Goal: Task Accomplishment & Management: Manage account settings

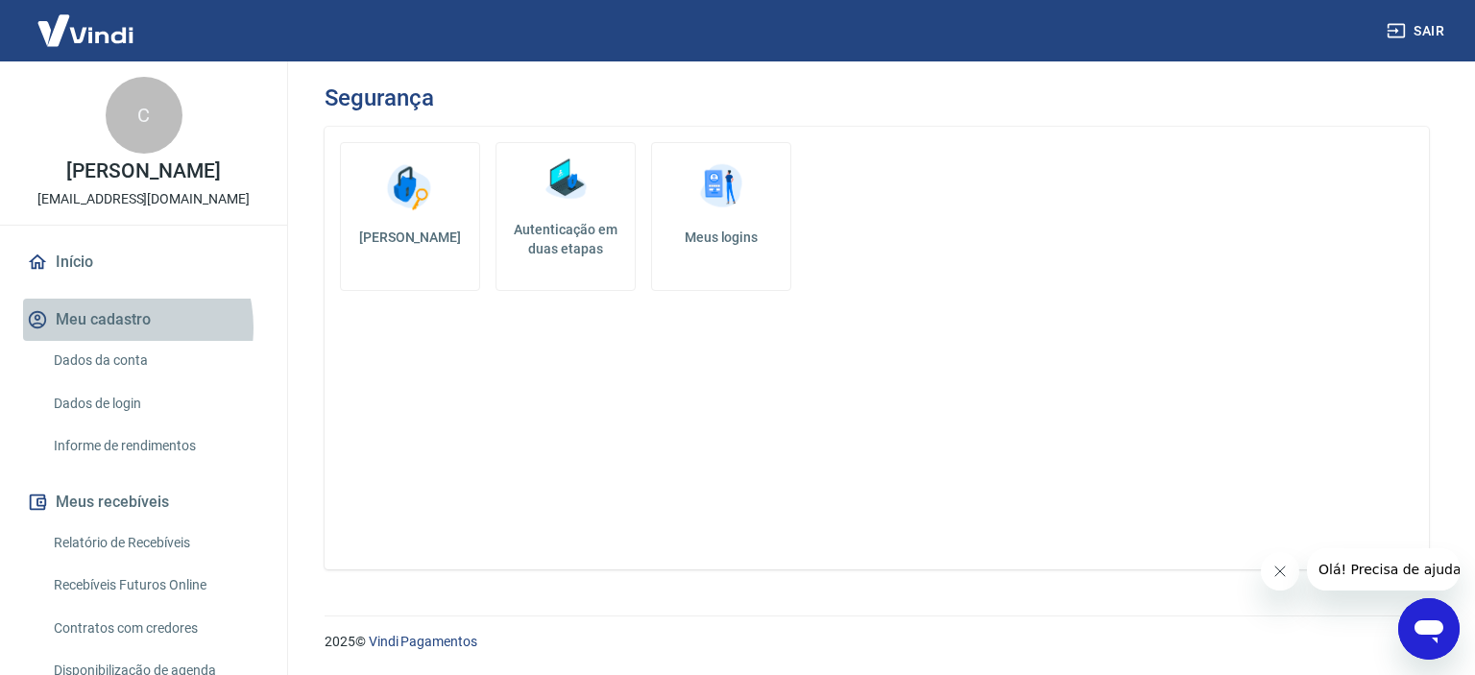
click at [108, 327] on button "Meu cadastro" at bounding box center [143, 320] width 241 height 42
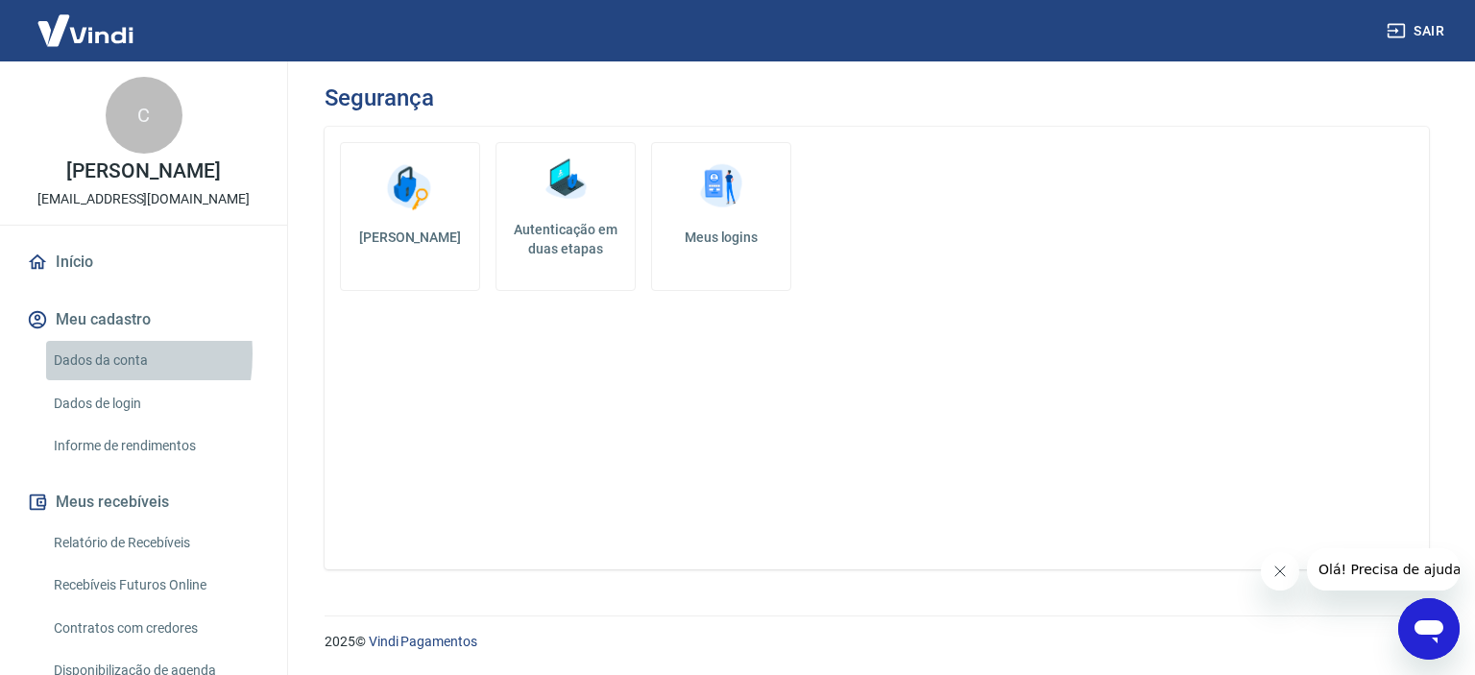
click at [65, 354] on link "Dados da conta" at bounding box center [155, 360] width 218 height 39
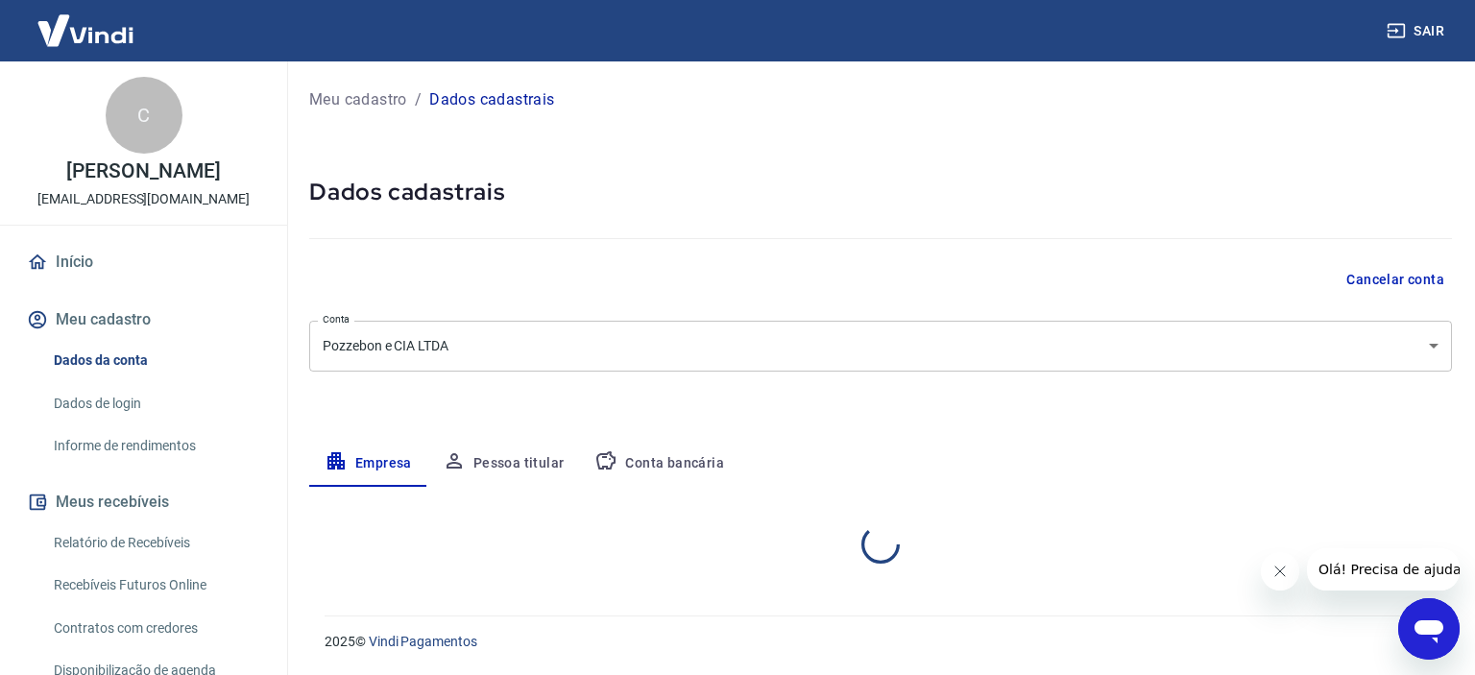
select select "RS"
select select "business"
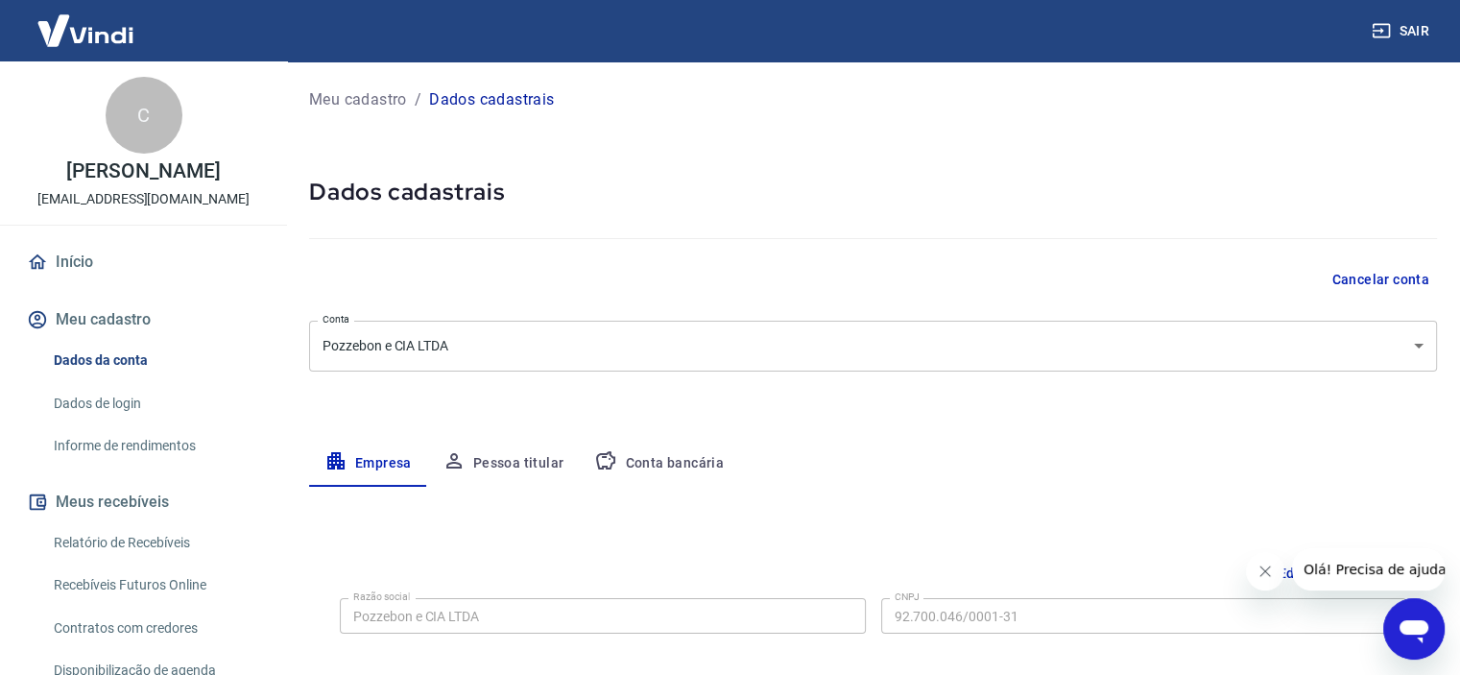
click at [501, 347] on body "Sair C [PERSON_NAME] [EMAIL_ADDRESS][DOMAIN_NAME] Início Meu cadastro Dados da …" at bounding box center [730, 337] width 1460 height 675
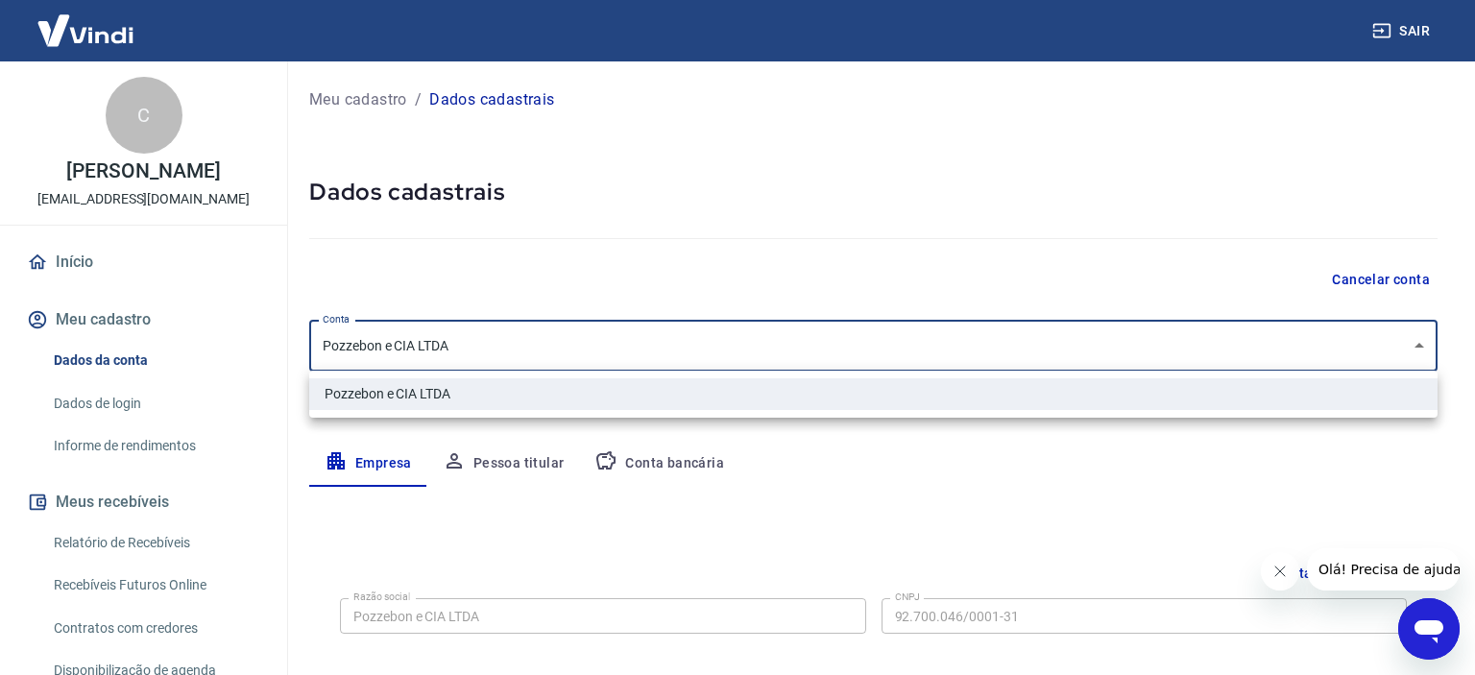
click at [501, 347] on div at bounding box center [737, 337] width 1475 height 675
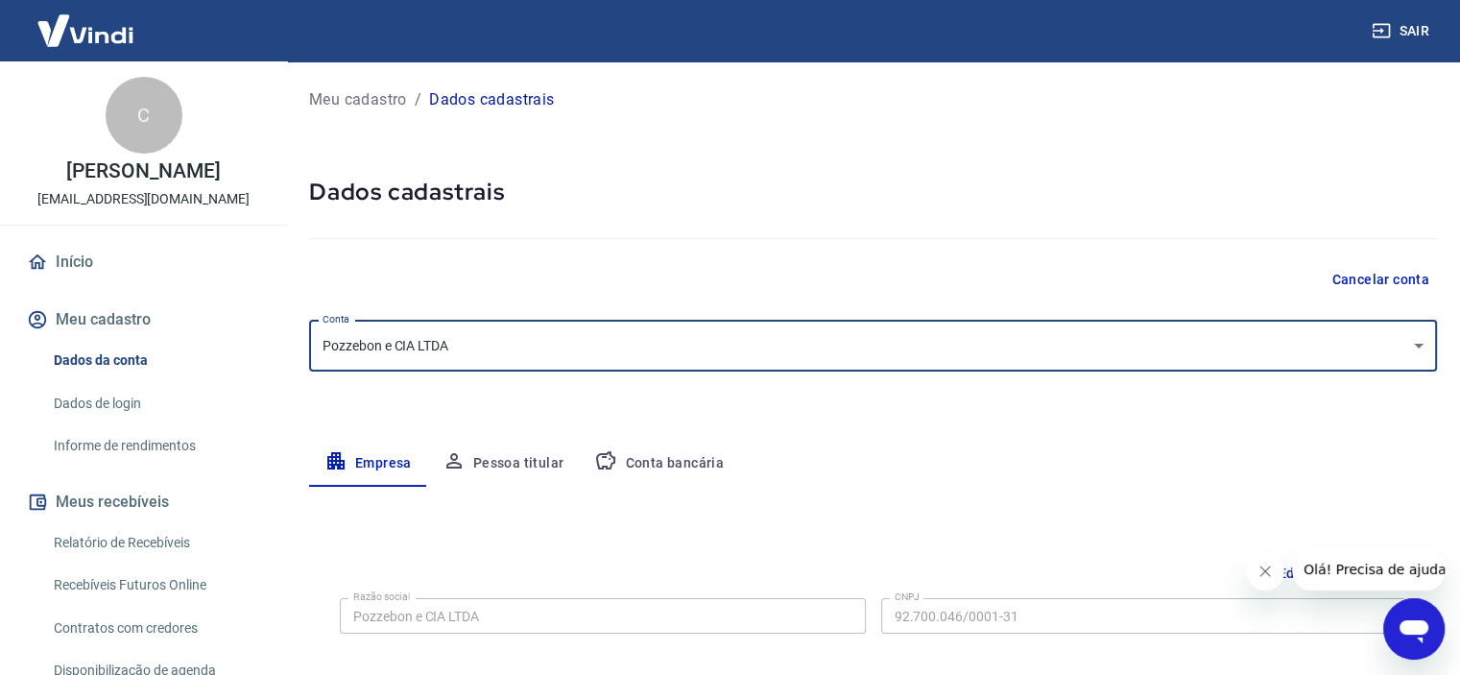
click at [85, 403] on link "Dados de login" at bounding box center [155, 403] width 218 height 39
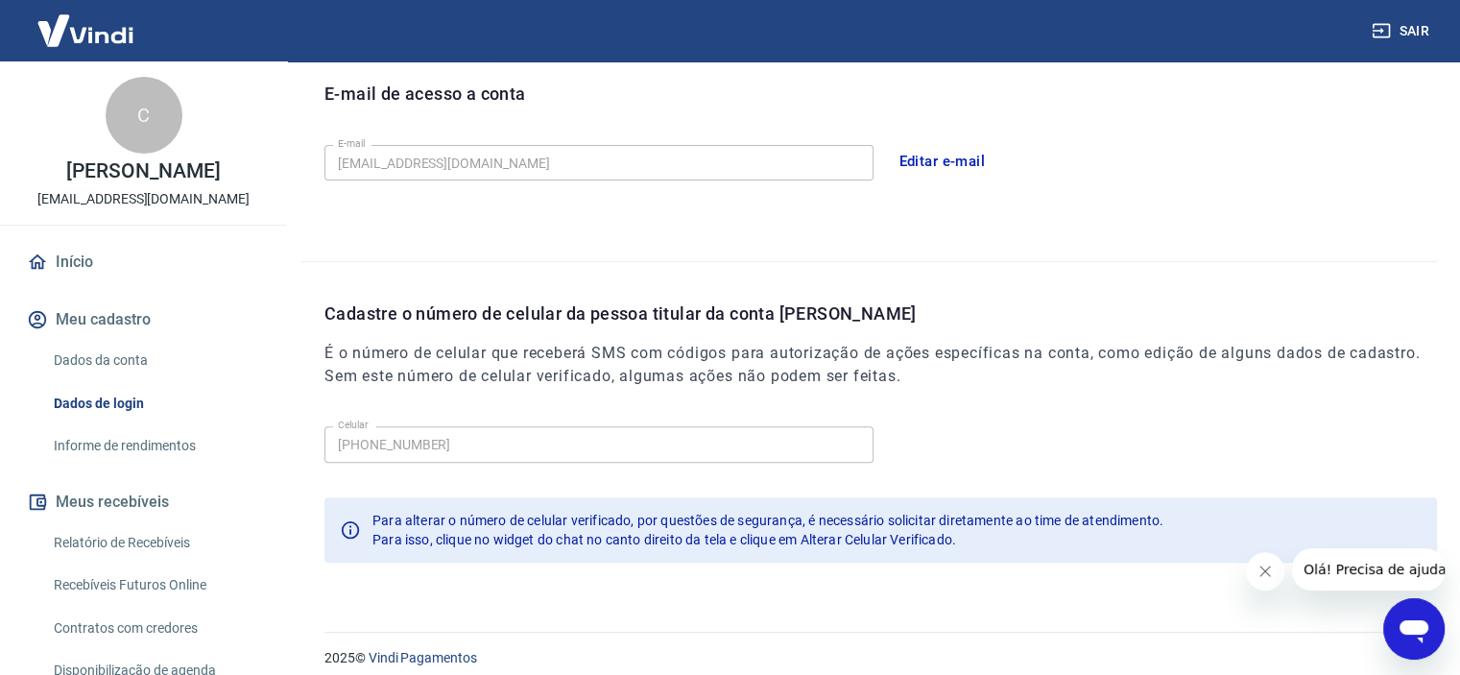
scroll to position [553, 0]
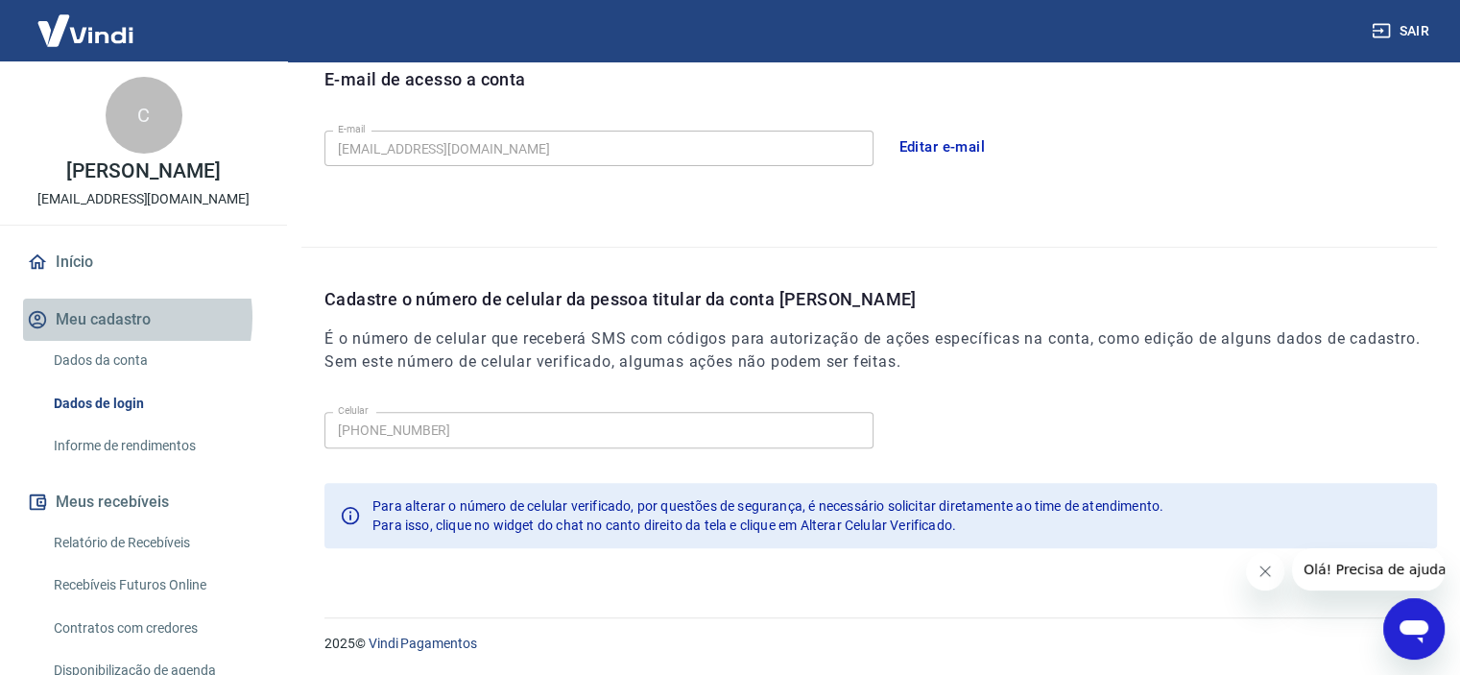
click at [108, 318] on button "Meu cadastro" at bounding box center [143, 320] width 241 height 42
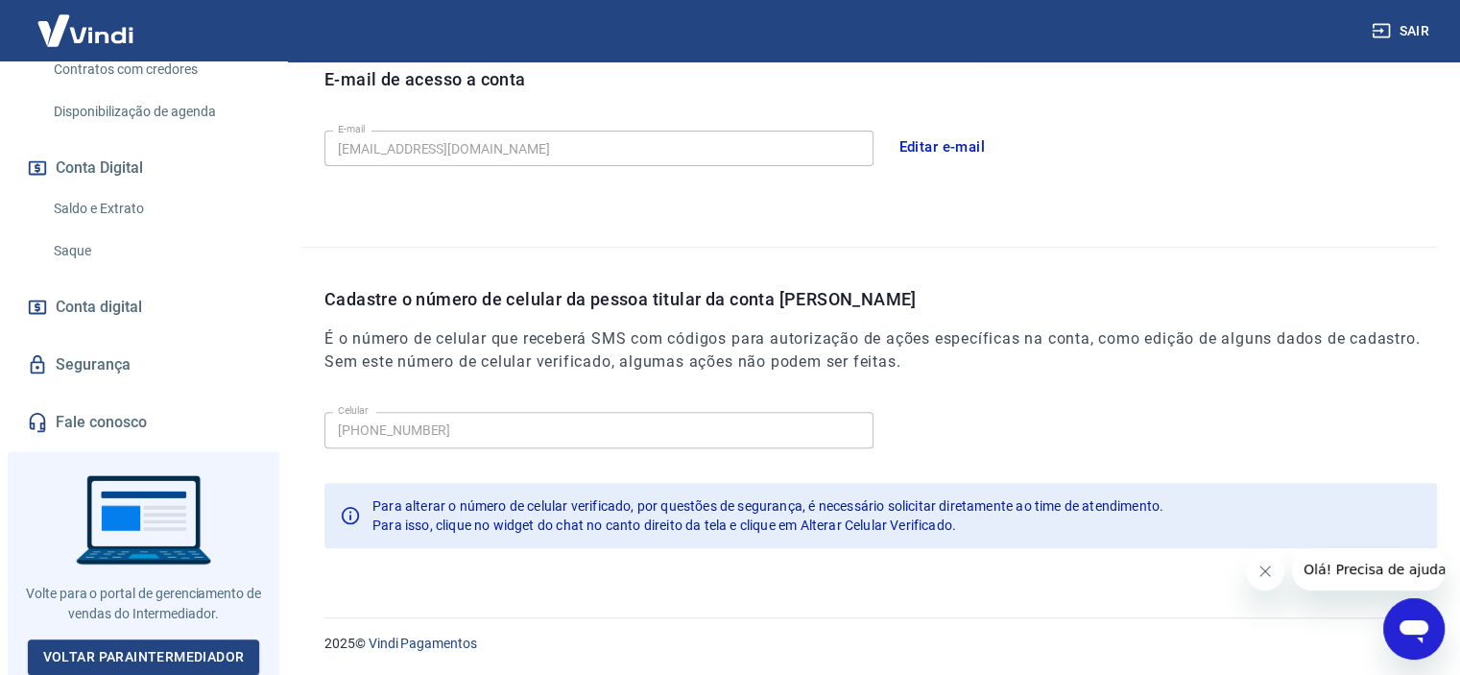
scroll to position [0, 0]
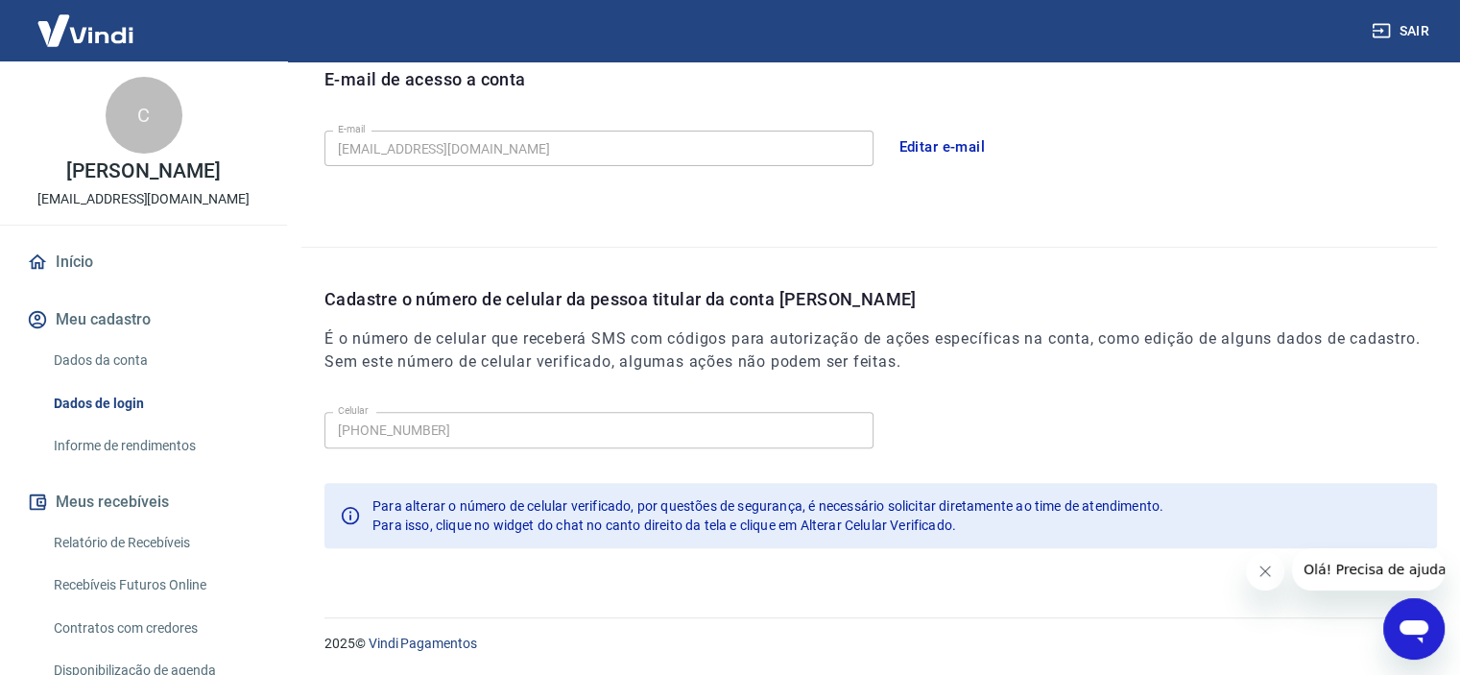
click at [105, 31] on img at bounding box center [85, 30] width 125 height 59
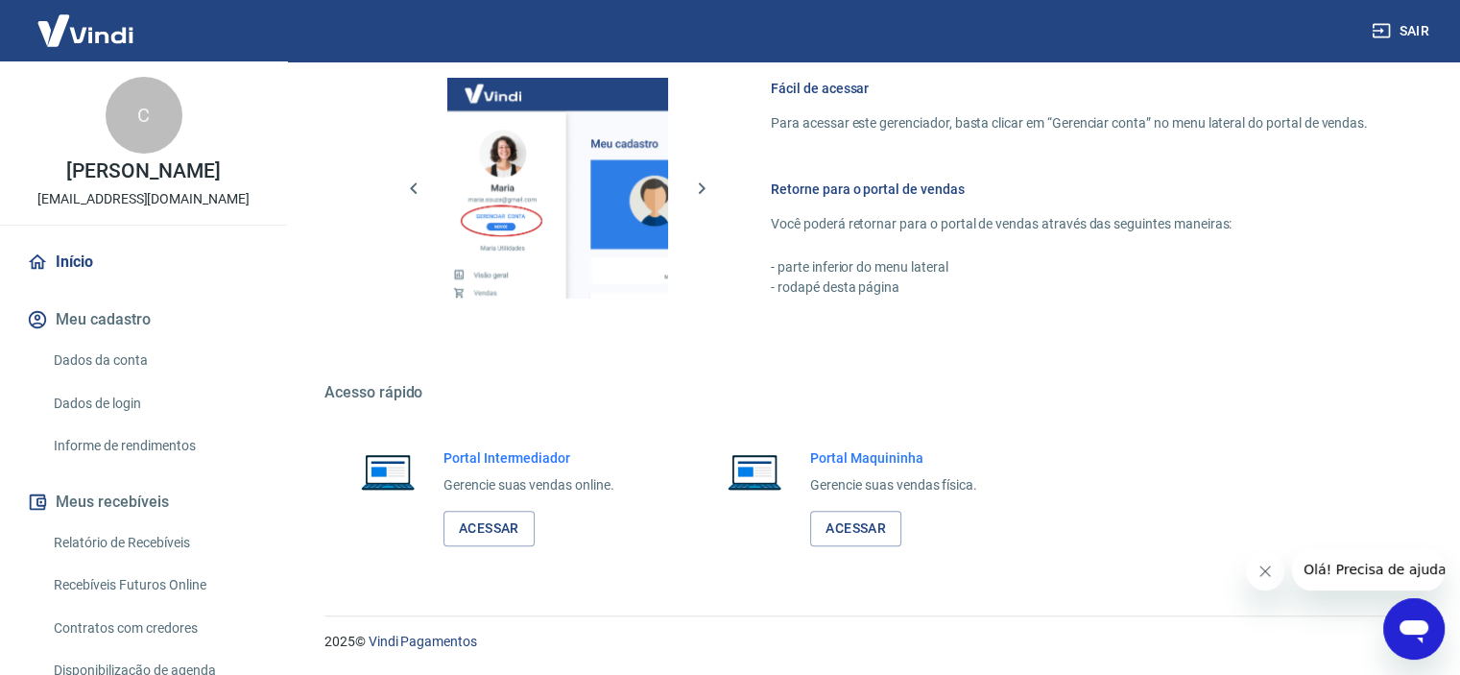
scroll to position [840, 0]
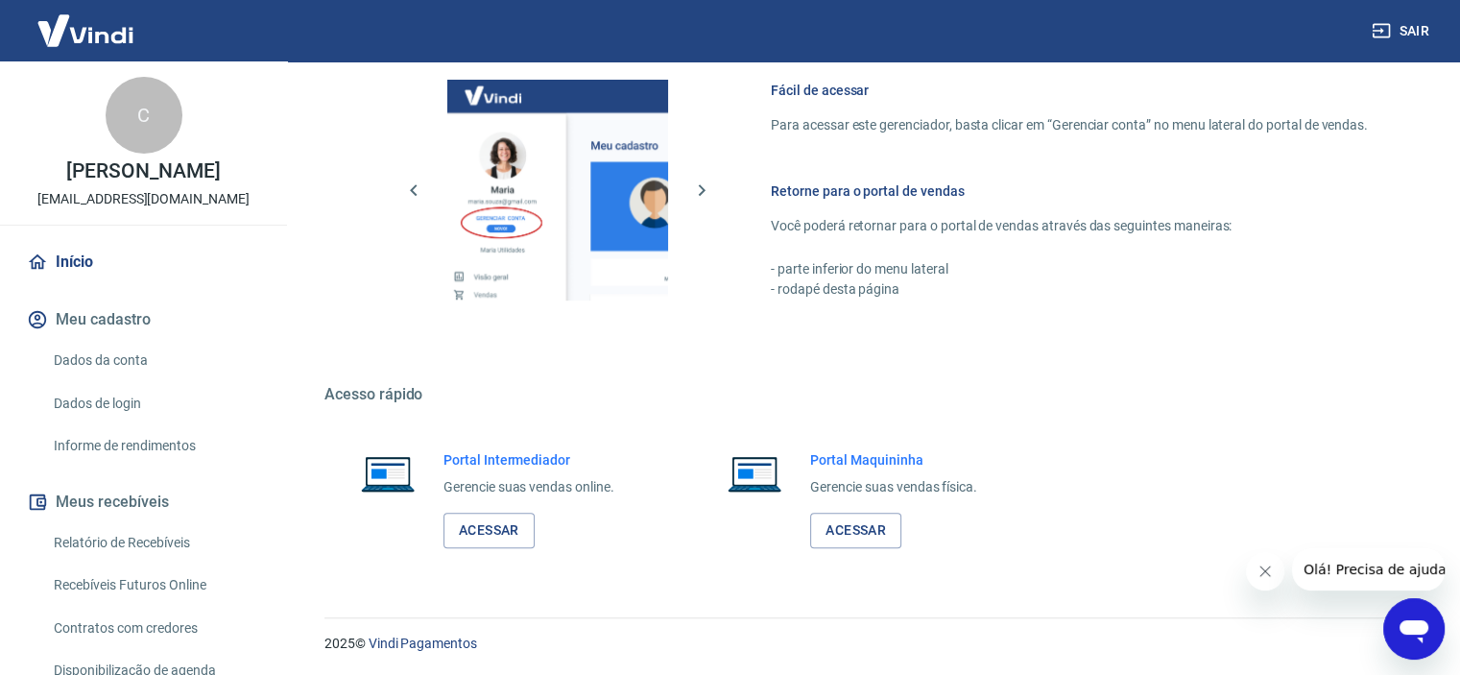
click at [98, 358] on link "Dados da conta" at bounding box center [155, 360] width 218 height 39
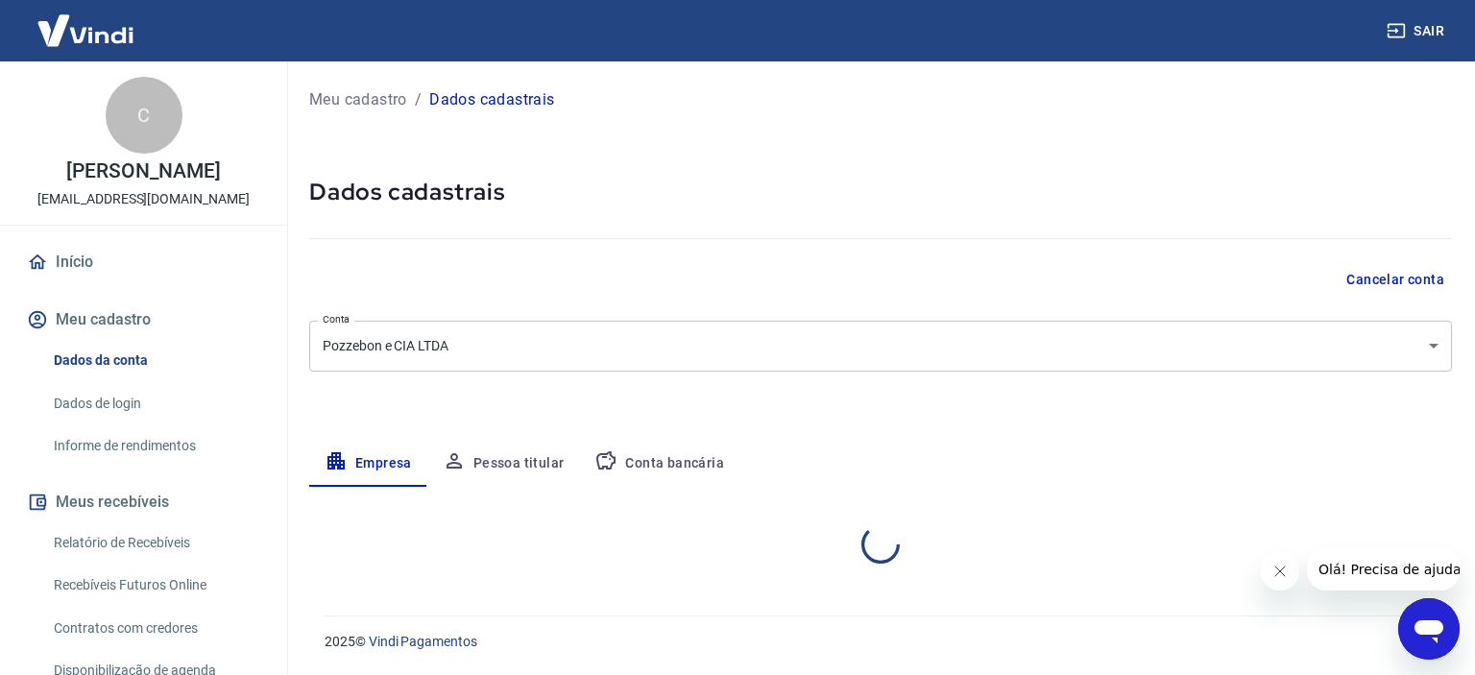
select select "RS"
select select "business"
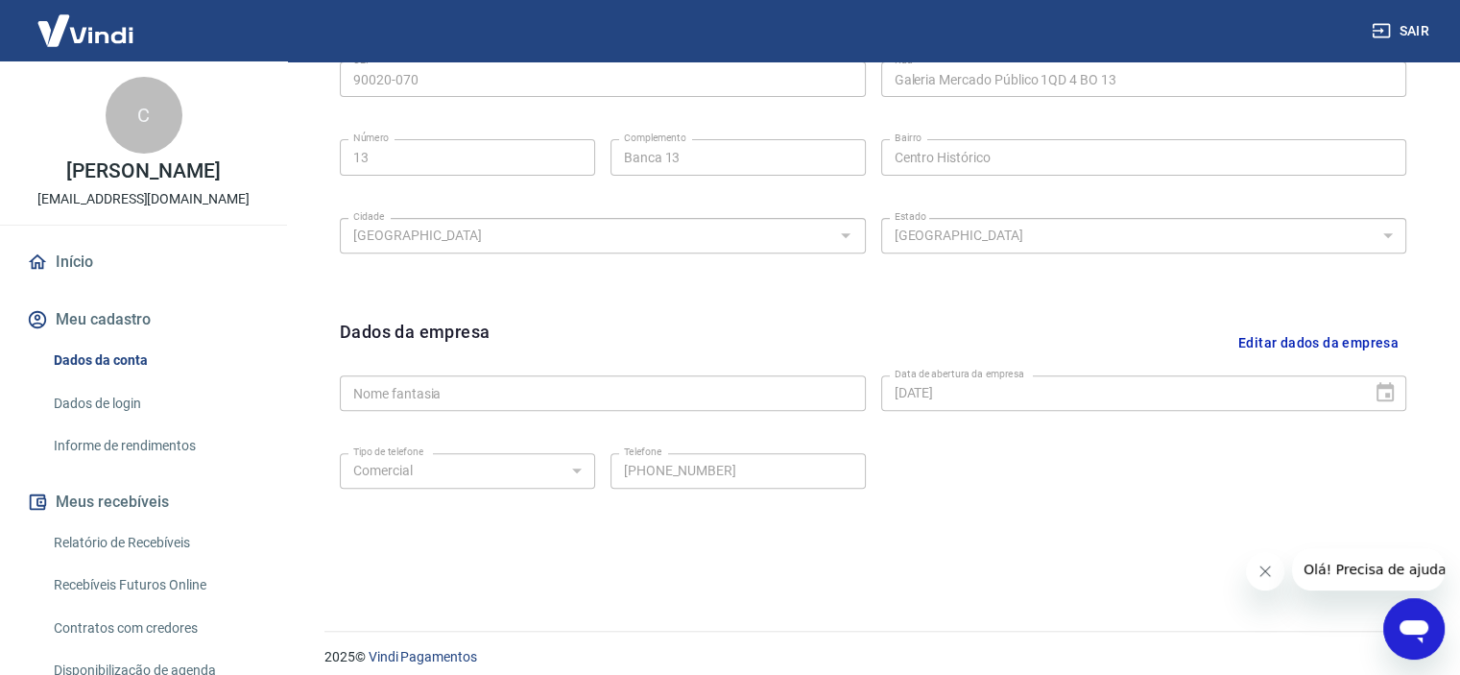
scroll to position [709, 0]
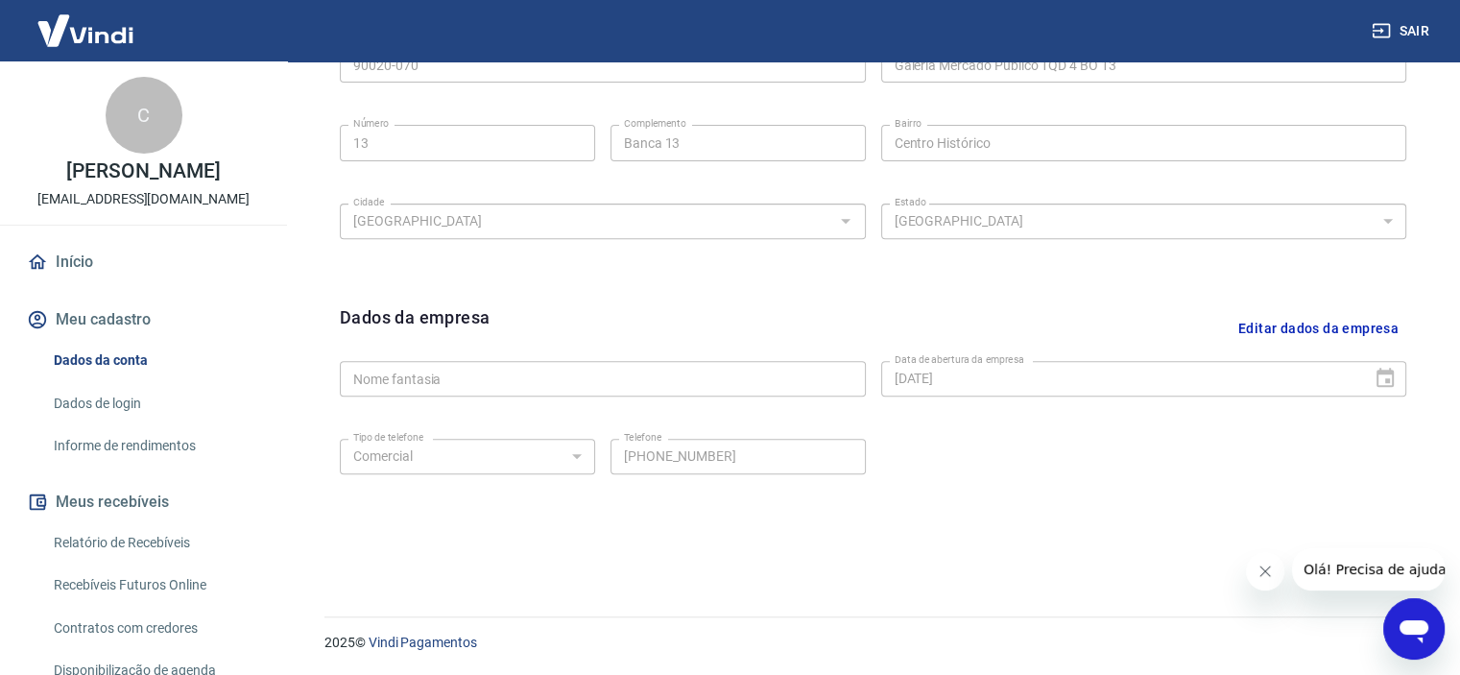
click at [1414, 632] on icon "Abrir janela de mensagens" at bounding box center [1414, 631] width 29 height 23
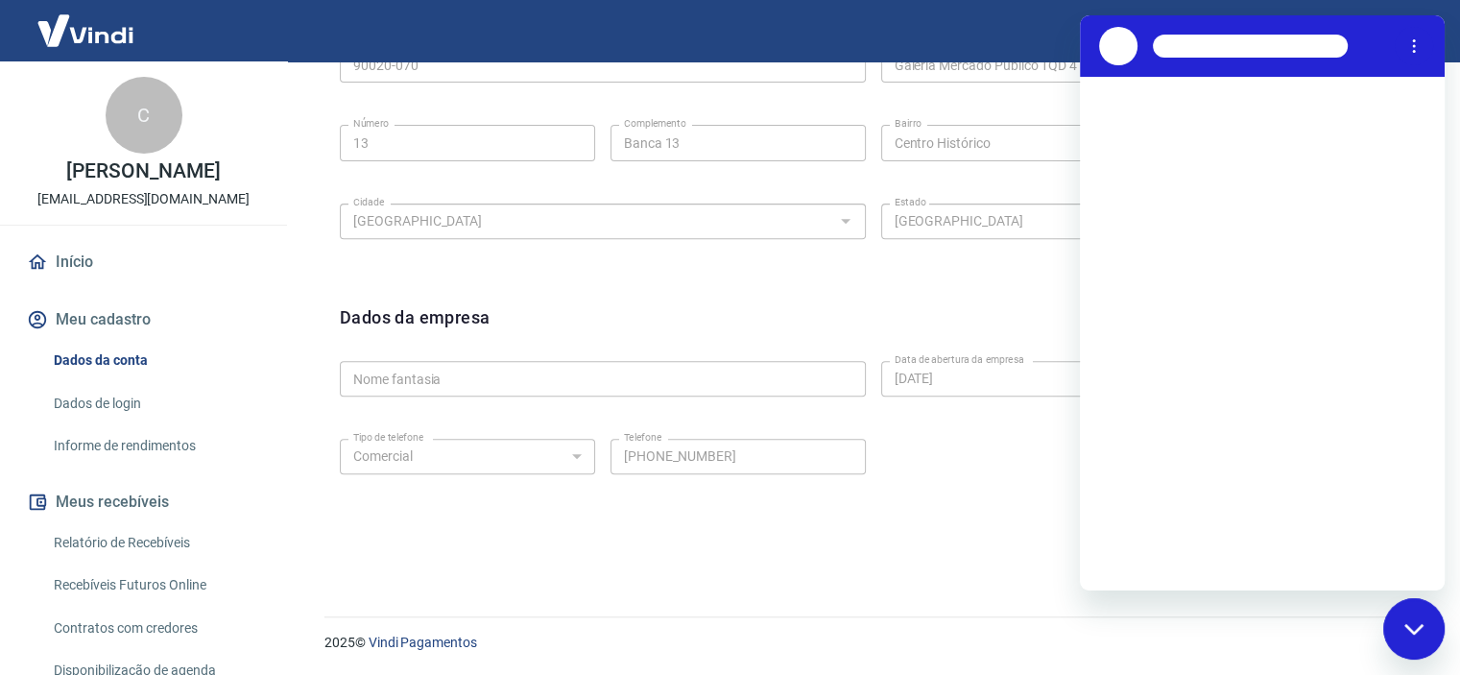
scroll to position [0, 0]
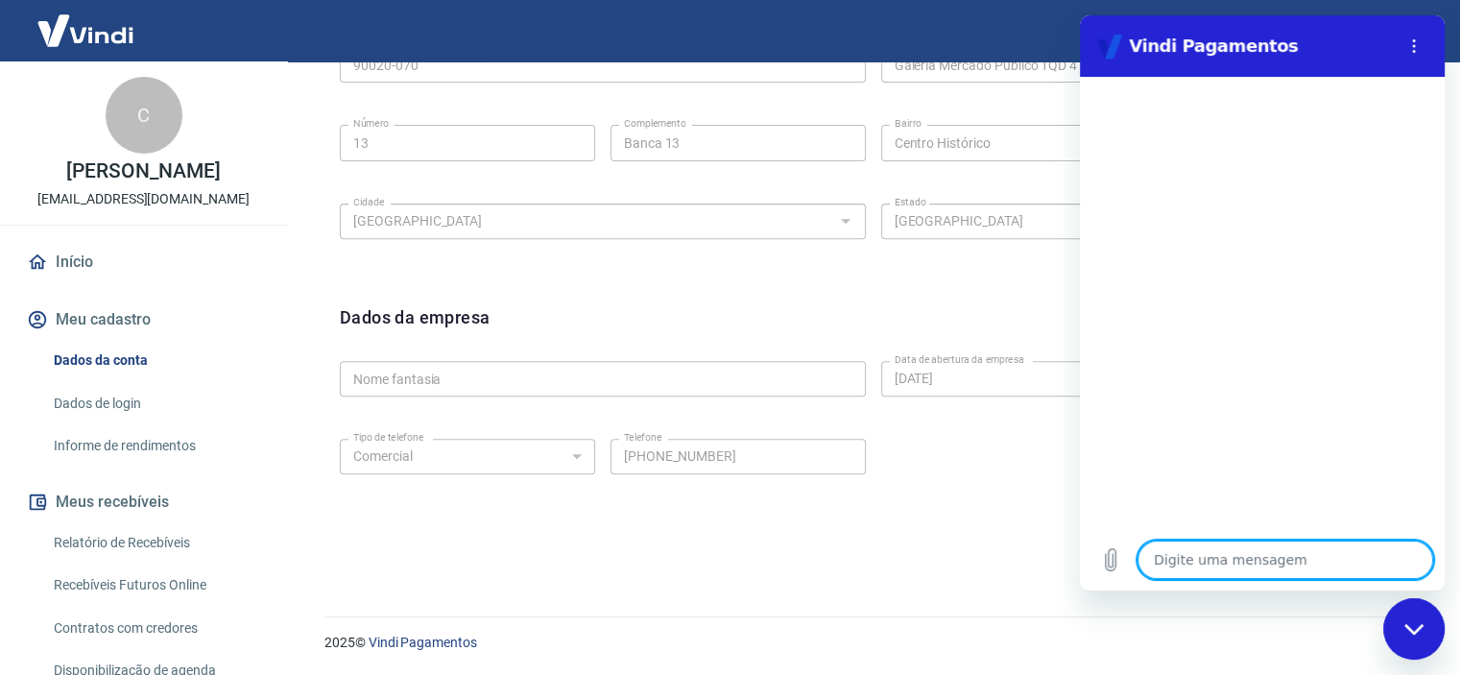
click at [1194, 561] on textarea at bounding box center [1286, 560] width 296 height 38
type textarea "o"
type textarea "x"
type textarea "ol"
type textarea "x"
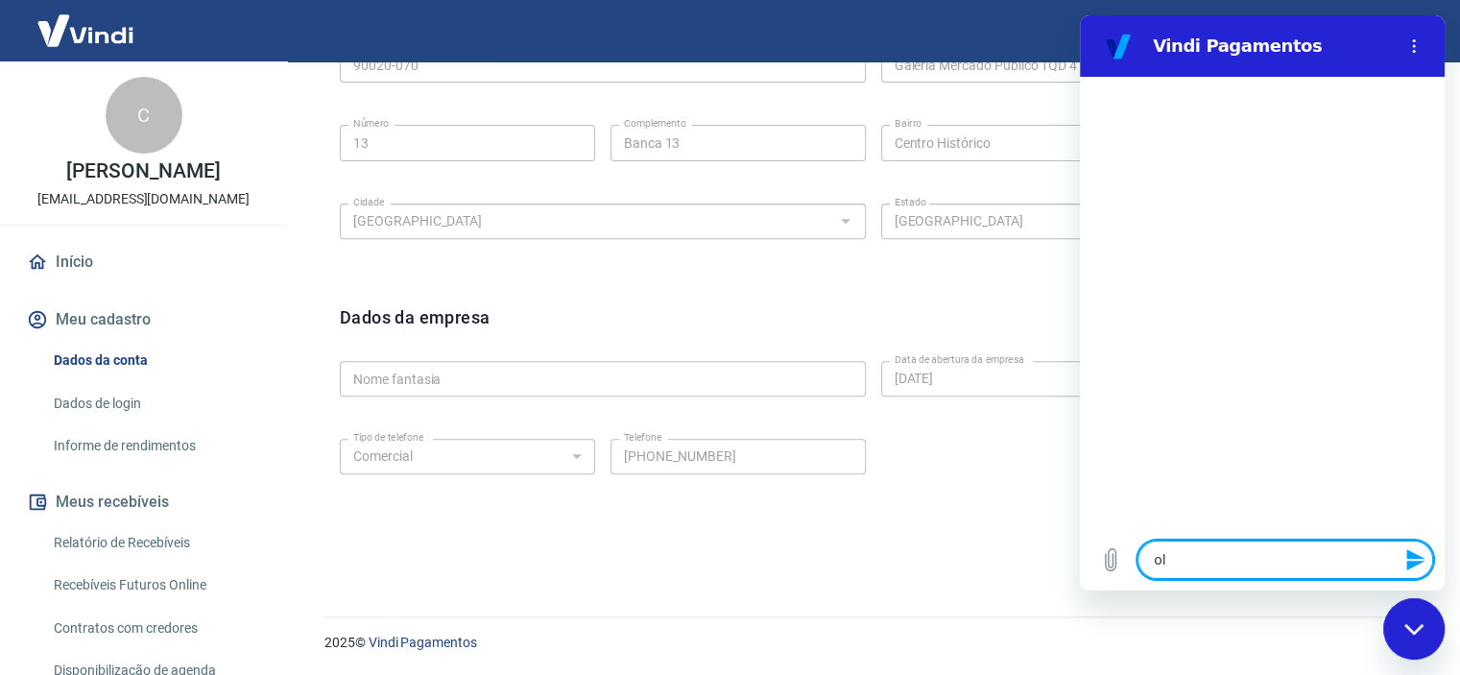
type textarea "olá"
type textarea "x"
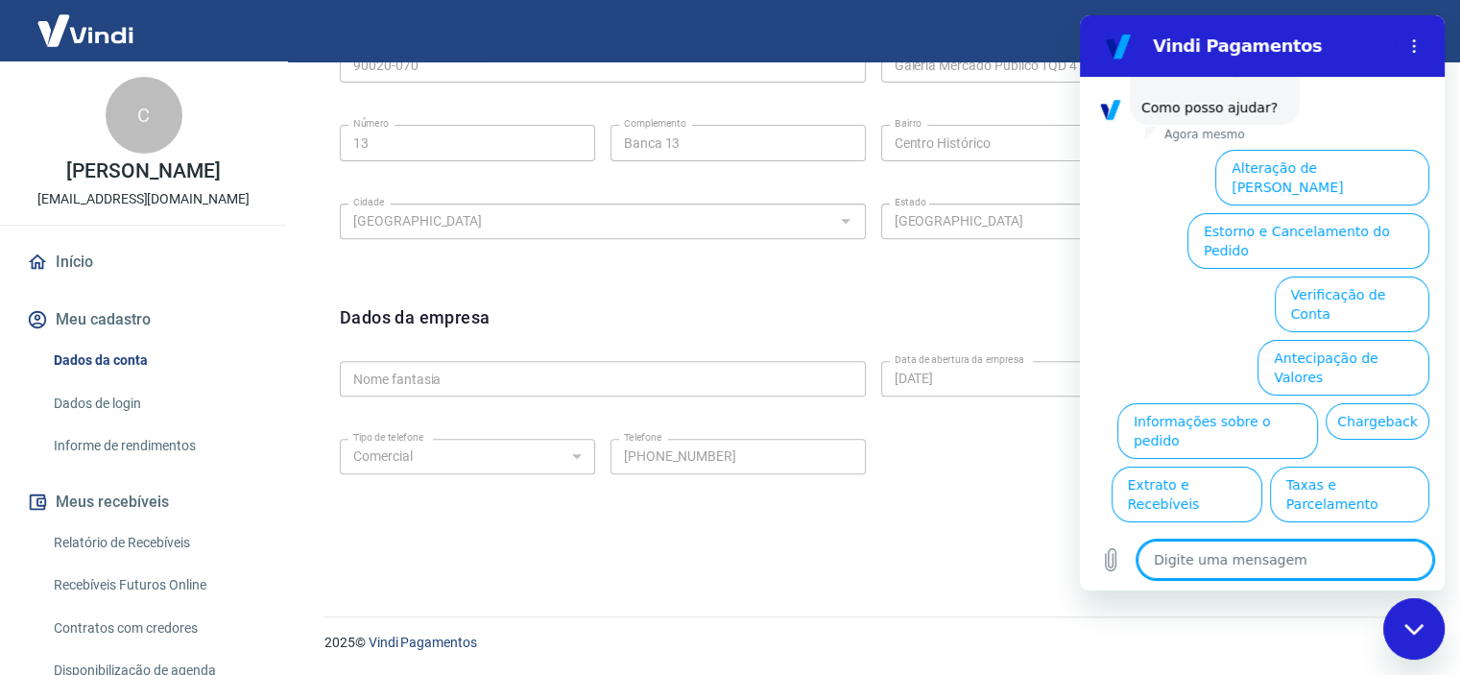
scroll to position [138, 0]
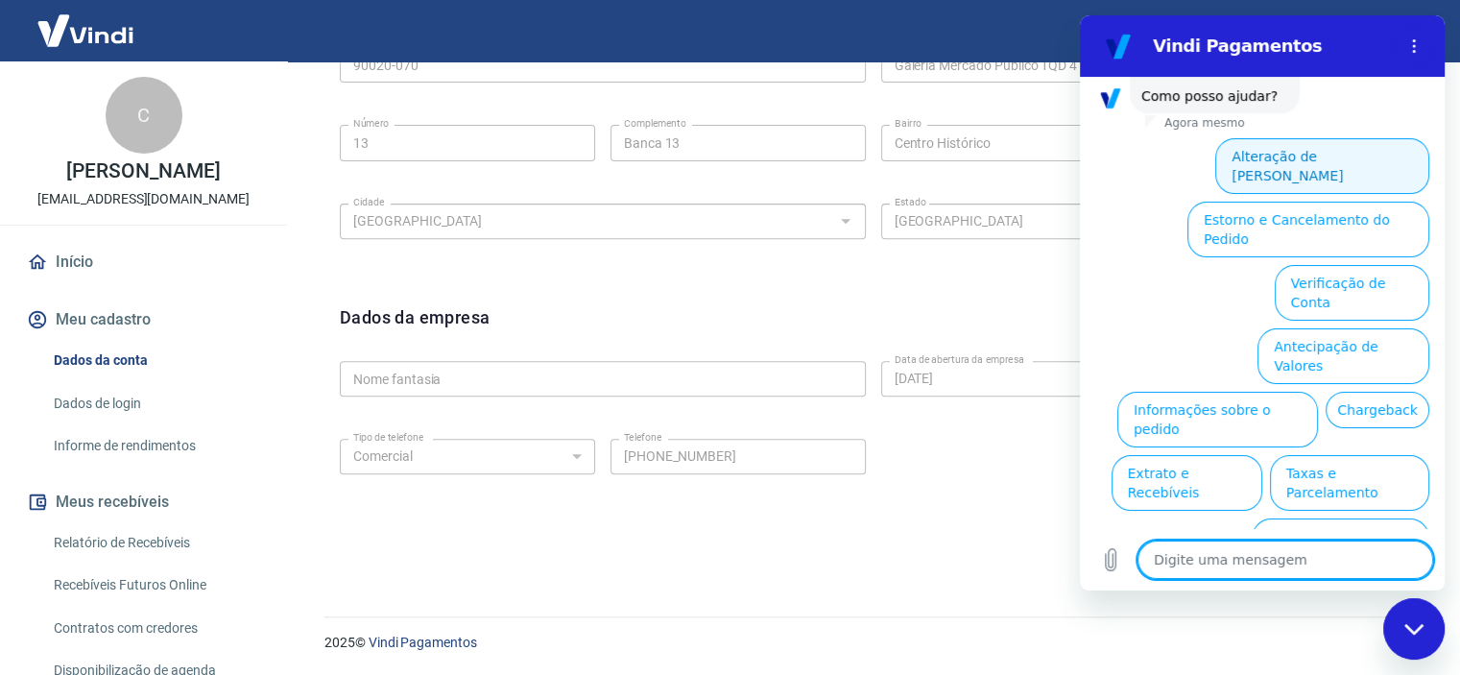
click at [1250, 157] on button "Alteração de [PERSON_NAME]" at bounding box center [1323, 166] width 214 height 56
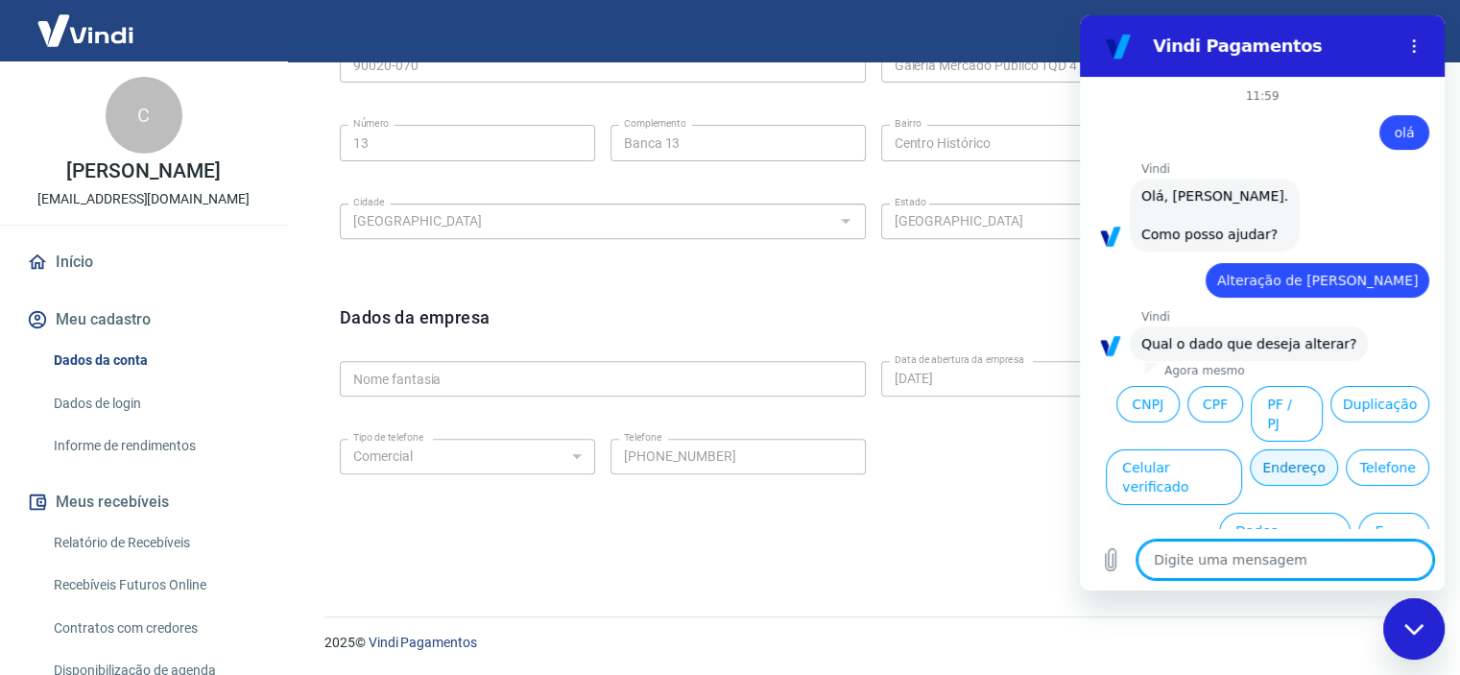
scroll to position [29, 0]
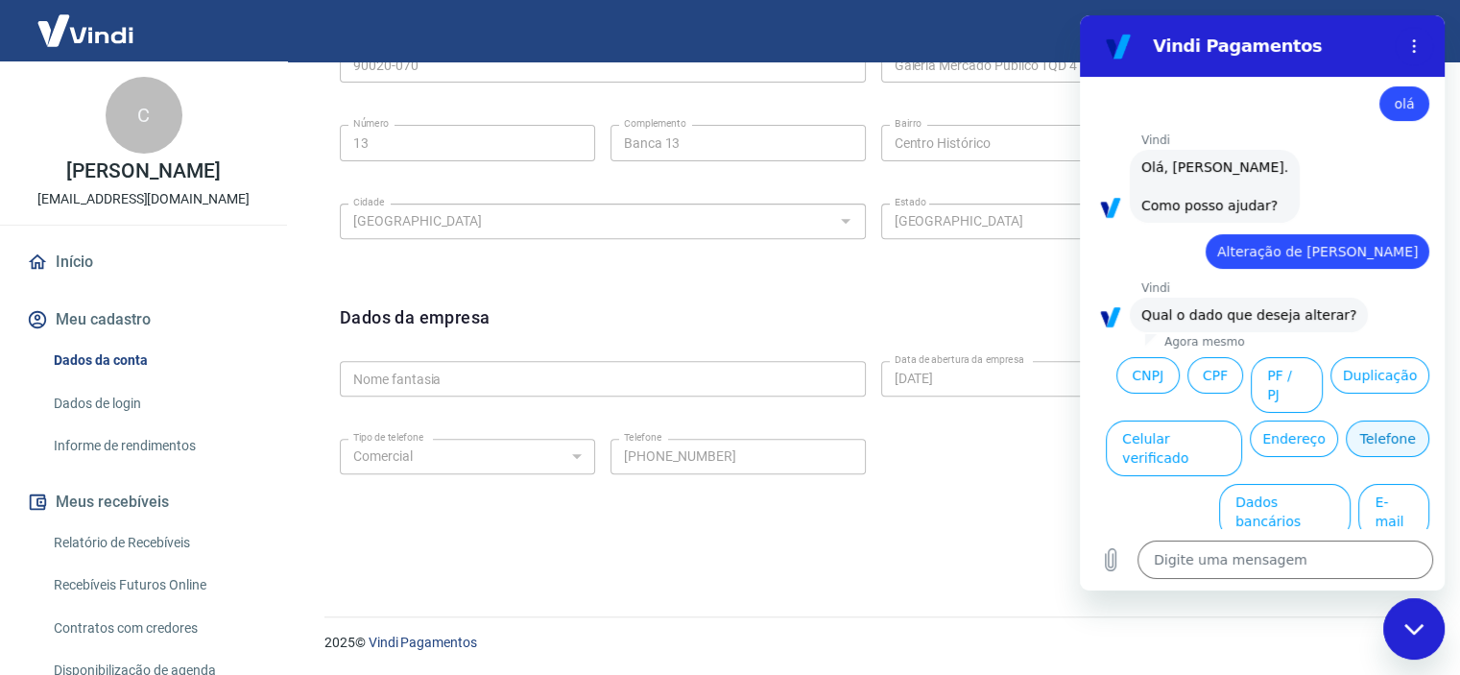
click at [1346, 457] on button "Telefone" at bounding box center [1388, 439] width 84 height 36
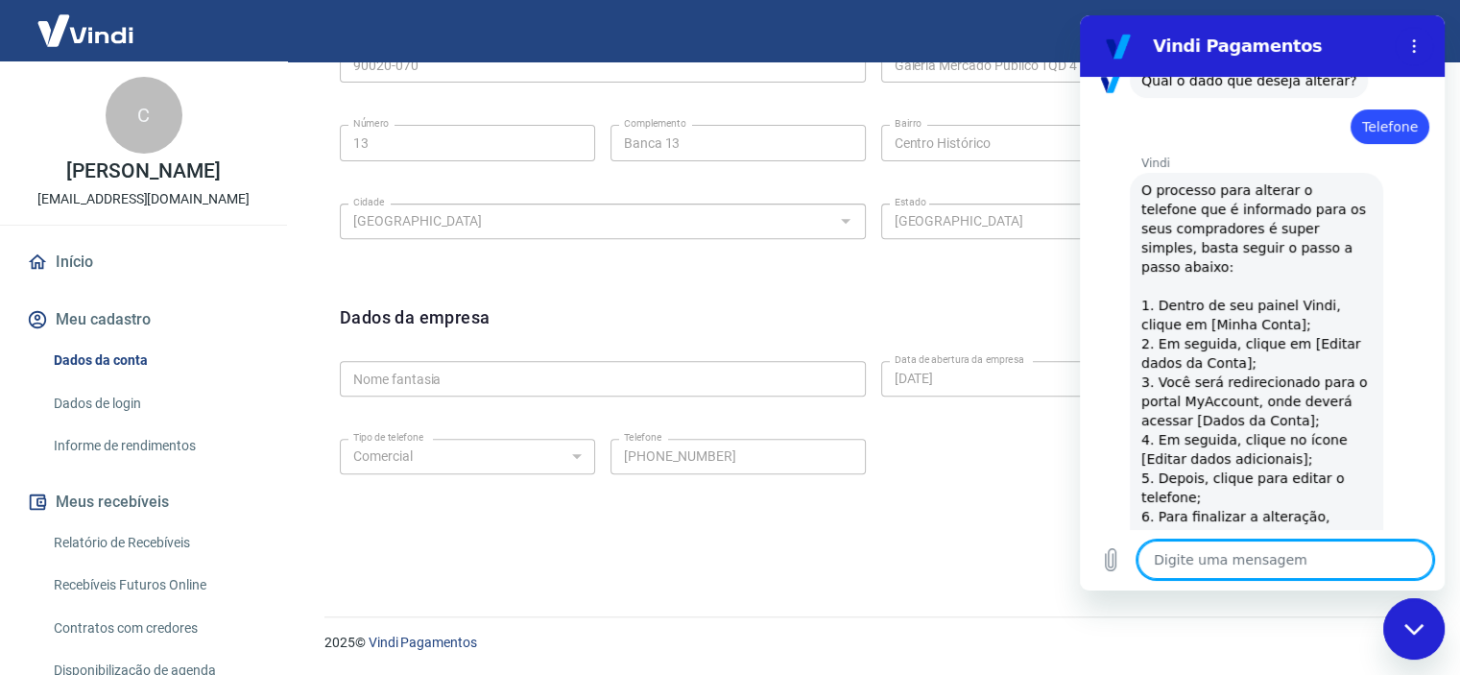
scroll to position [370, 0]
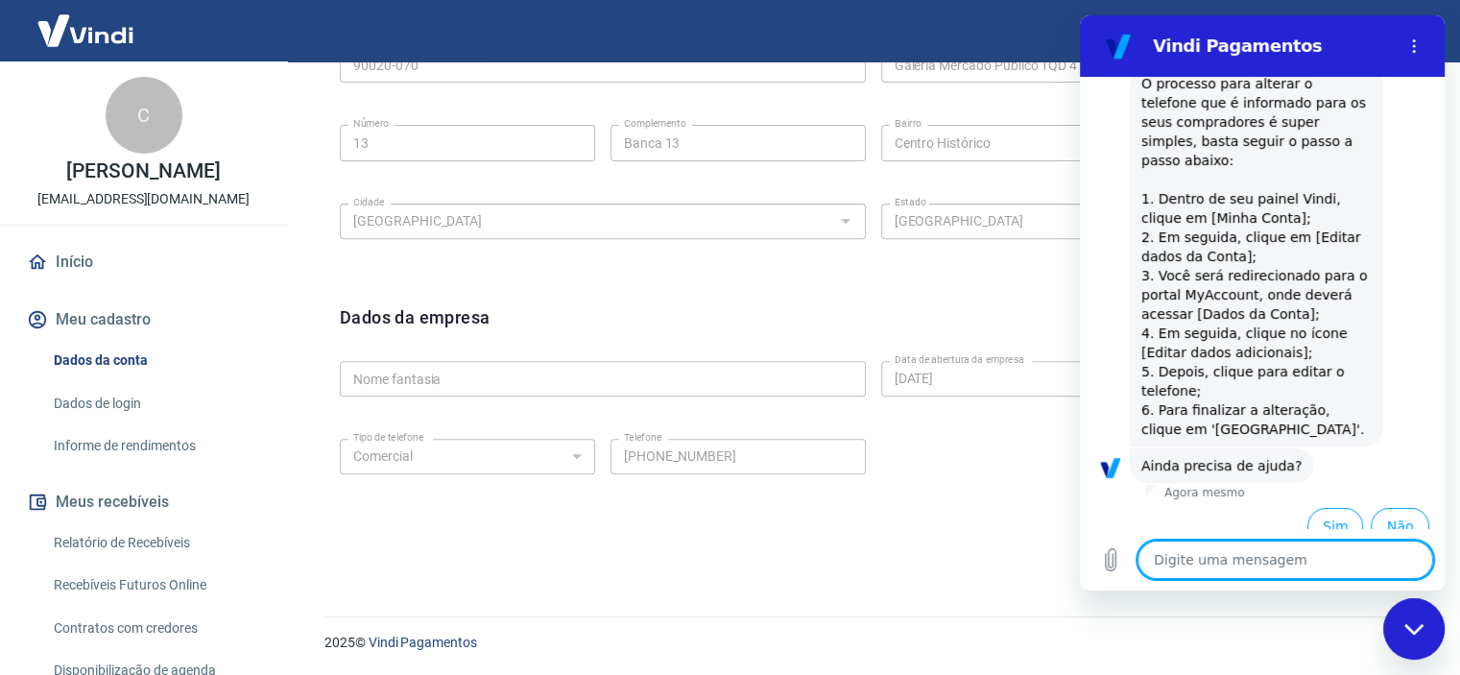
click at [1218, 558] on textarea at bounding box center [1286, 560] width 296 height 38
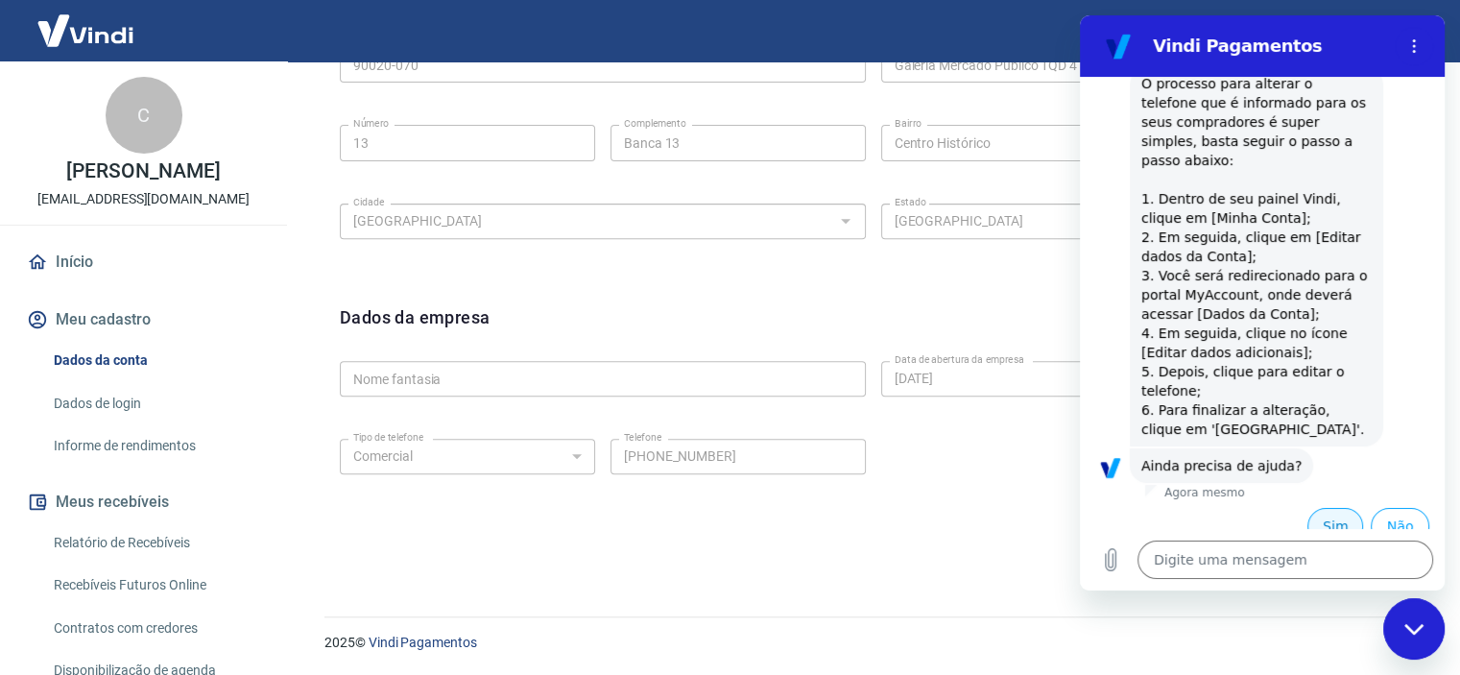
click at [1315, 509] on button "Sim" at bounding box center [1336, 526] width 56 height 36
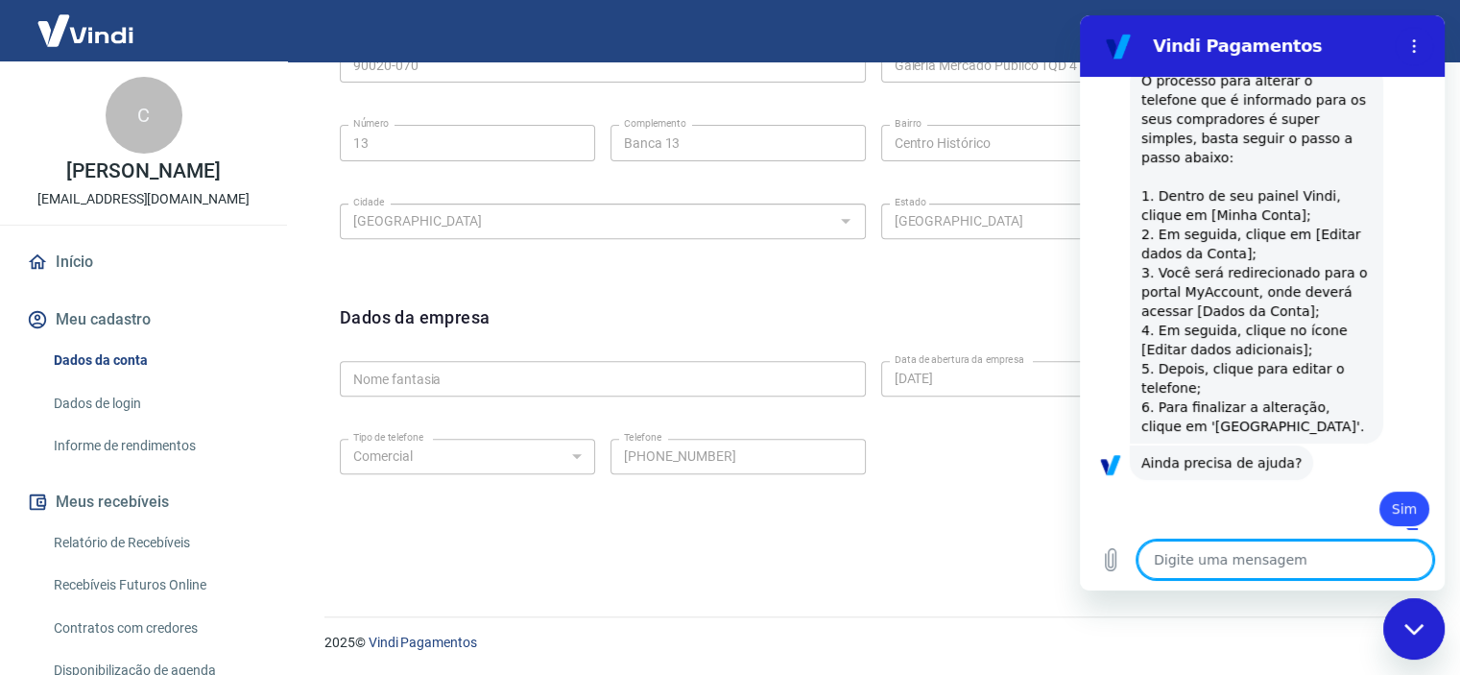
type textarea "x"
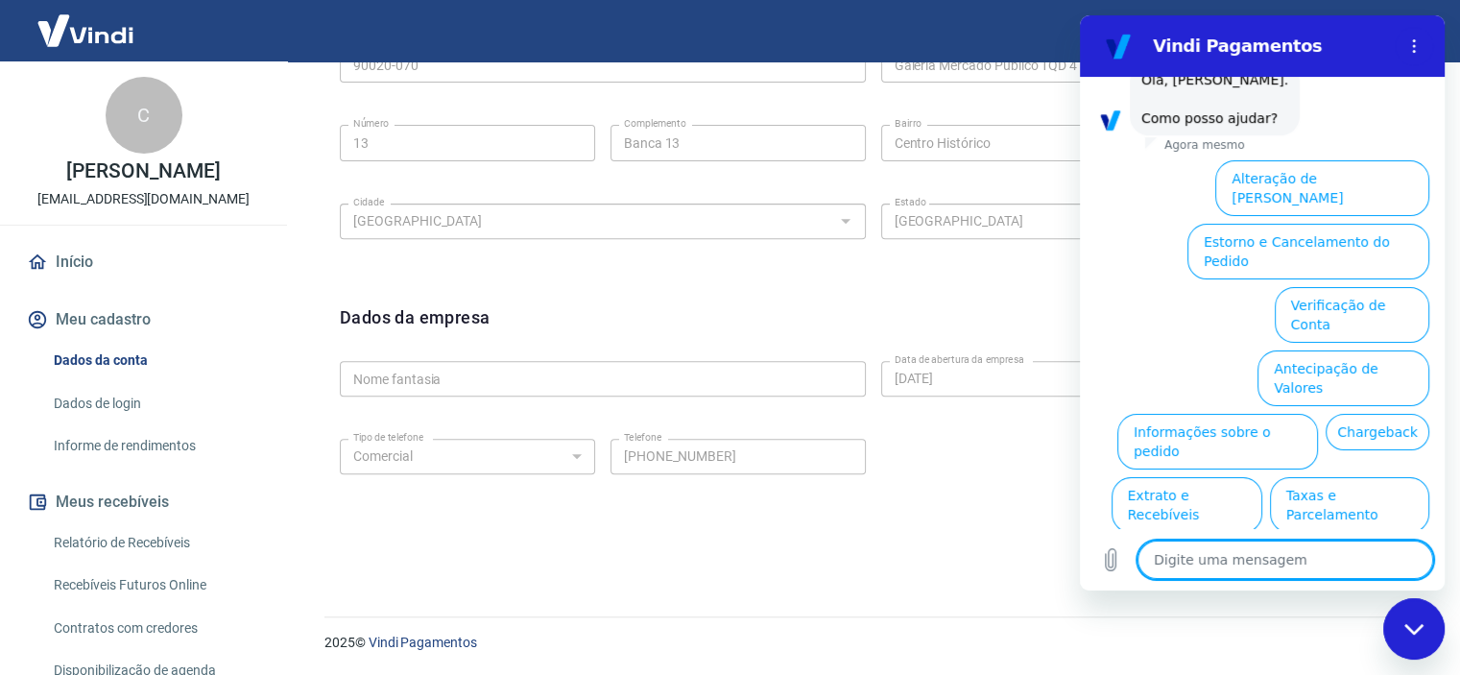
scroll to position [868, 0]
